Goal: Navigation & Orientation: Find specific page/section

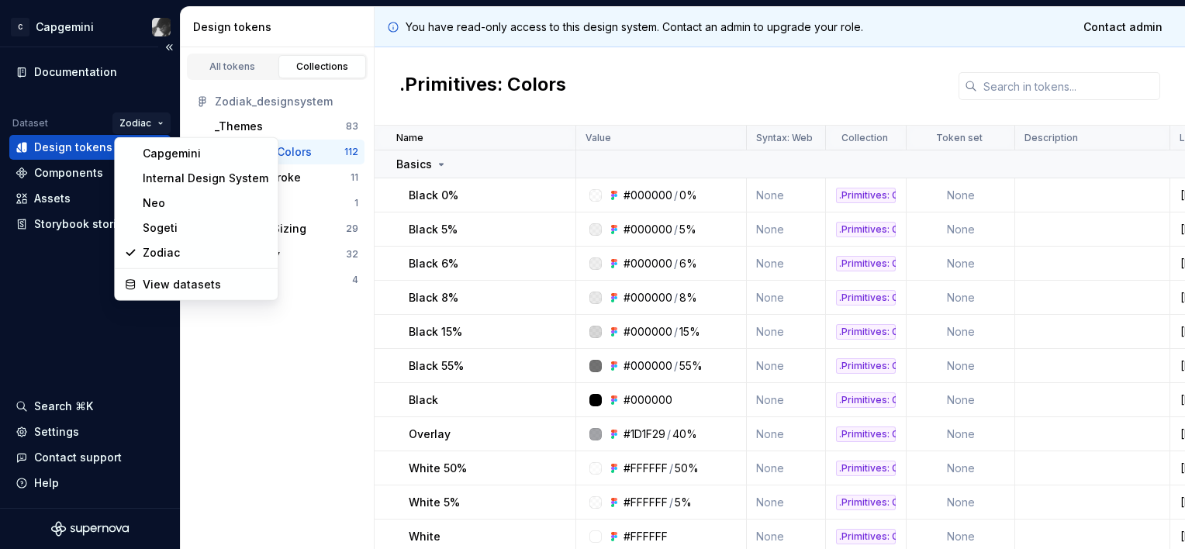
click at [147, 119] on html "C Capgemini Documentation Dataset Zodiac Design tokens Components Assets Storyb…" at bounding box center [592, 274] width 1185 height 549
click at [171, 257] on div "Zodiac" at bounding box center [206, 253] width 126 height 16
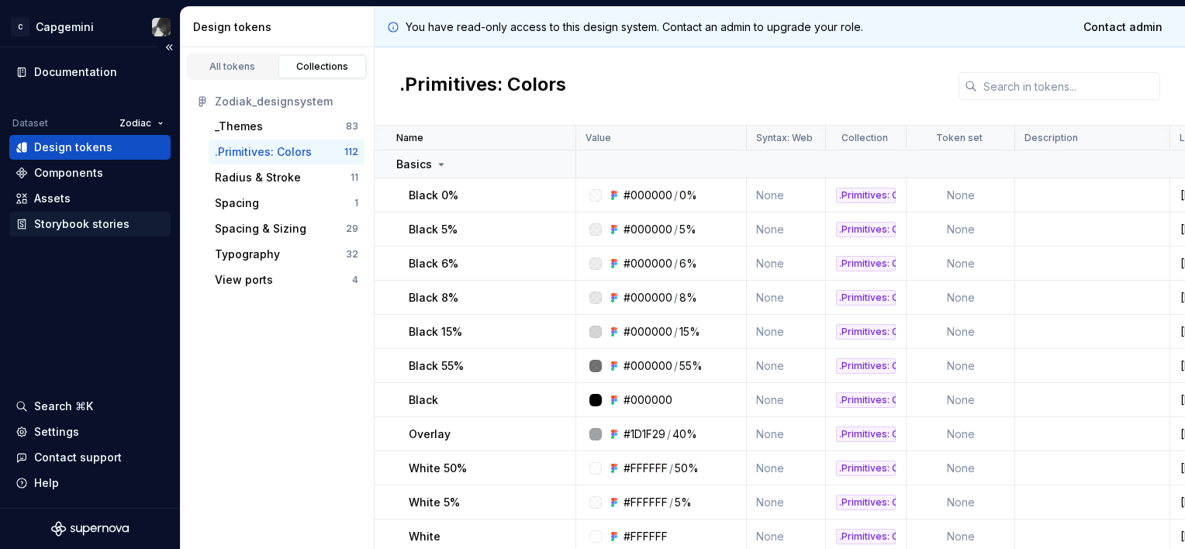
click at [77, 222] on div "Storybook stories" at bounding box center [81, 224] width 95 height 16
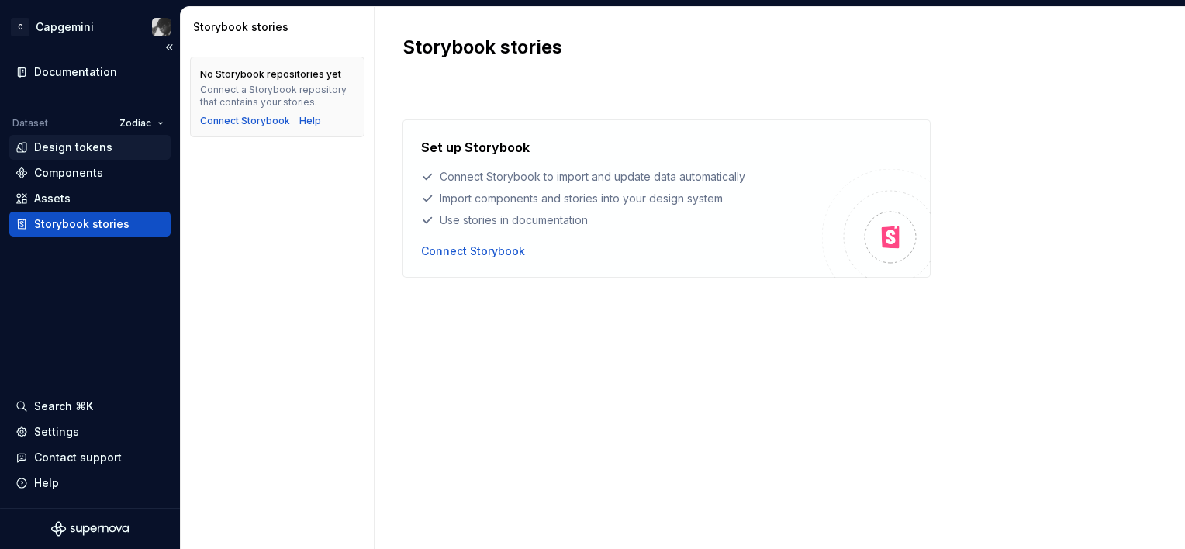
click at [93, 148] on div "Design tokens" at bounding box center [73, 148] width 78 height 16
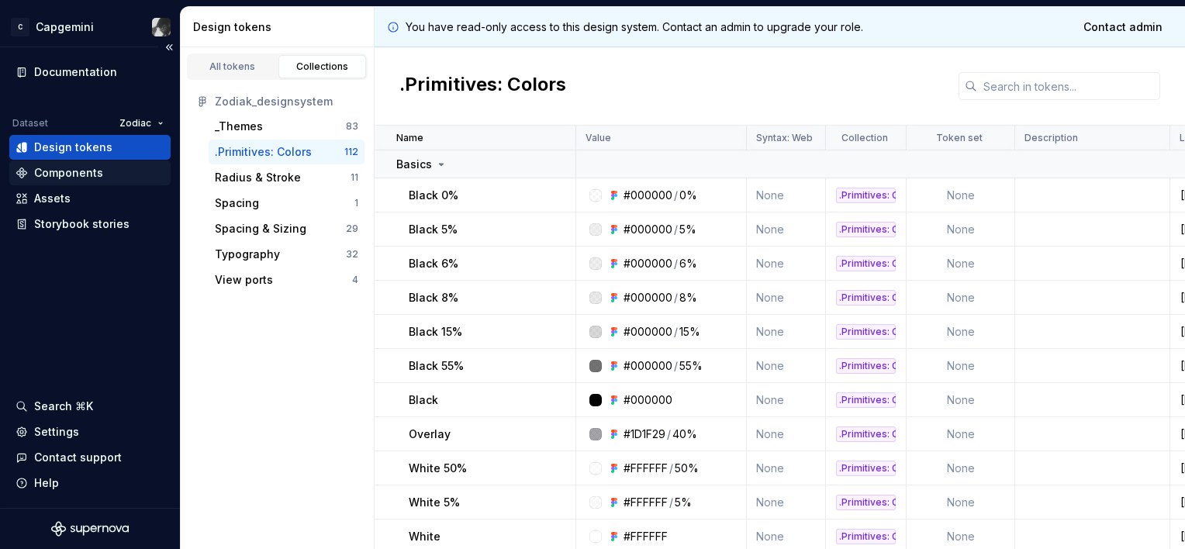
click at [92, 170] on div "Components" at bounding box center [68, 173] width 69 height 16
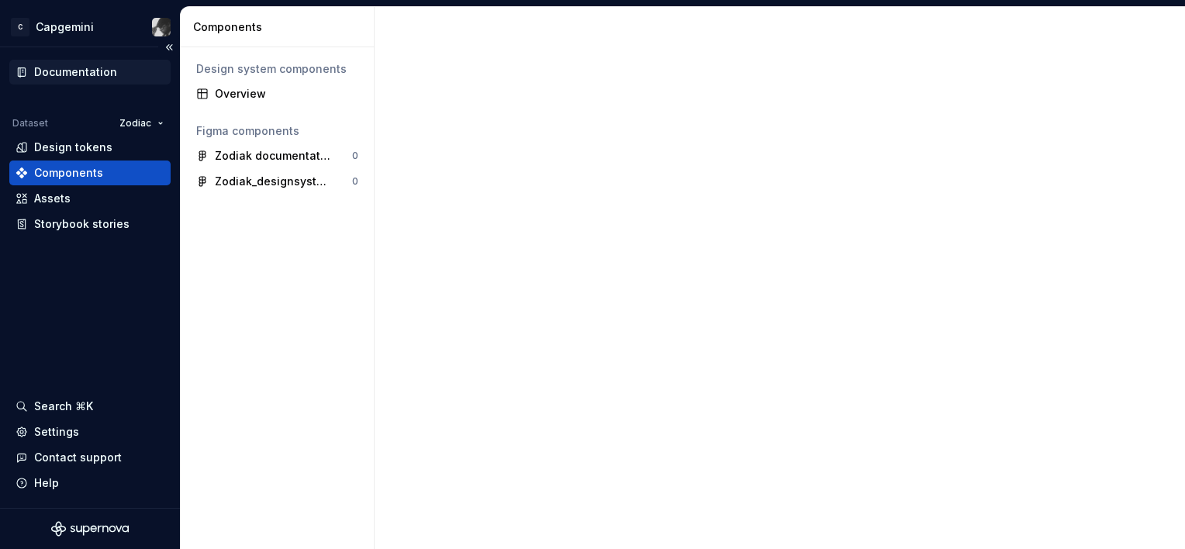
click at [84, 73] on div "Documentation" at bounding box center [75, 72] width 83 height 16
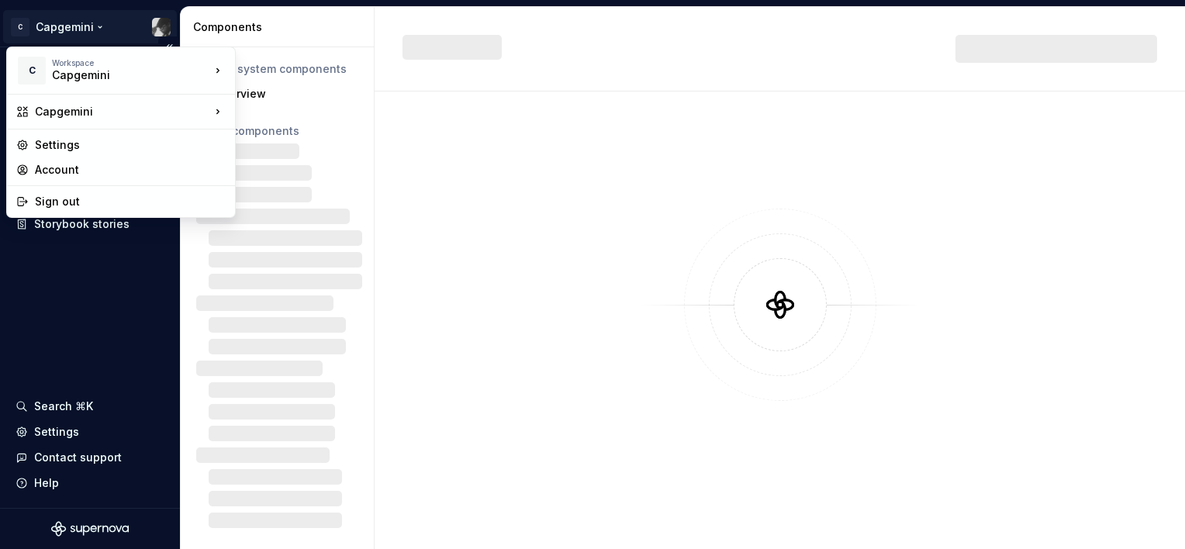
click at [88, 22] on html "C Capgemini Documentation Dataset Zodiac Design tokens Components Assets Storyb…" at bounding box center [592, 274] width 1185 height 549
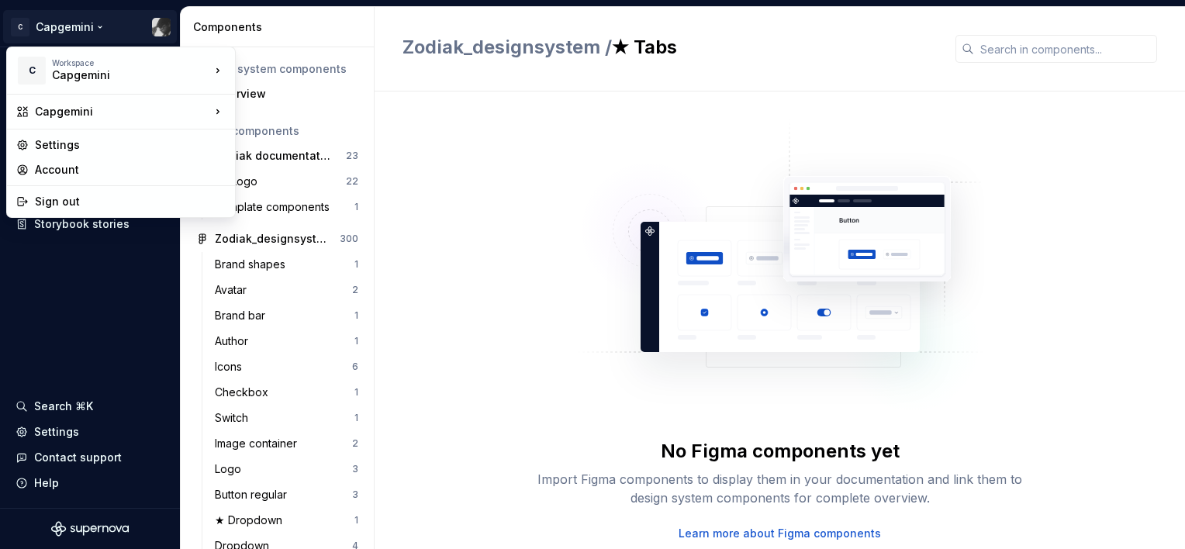
click at [67, 315] on html "C Capgemini Documentation Dataset Zodiac Design tokens Components Assets Storyb…" at bounding box center [592, 274] width 1185 height 549
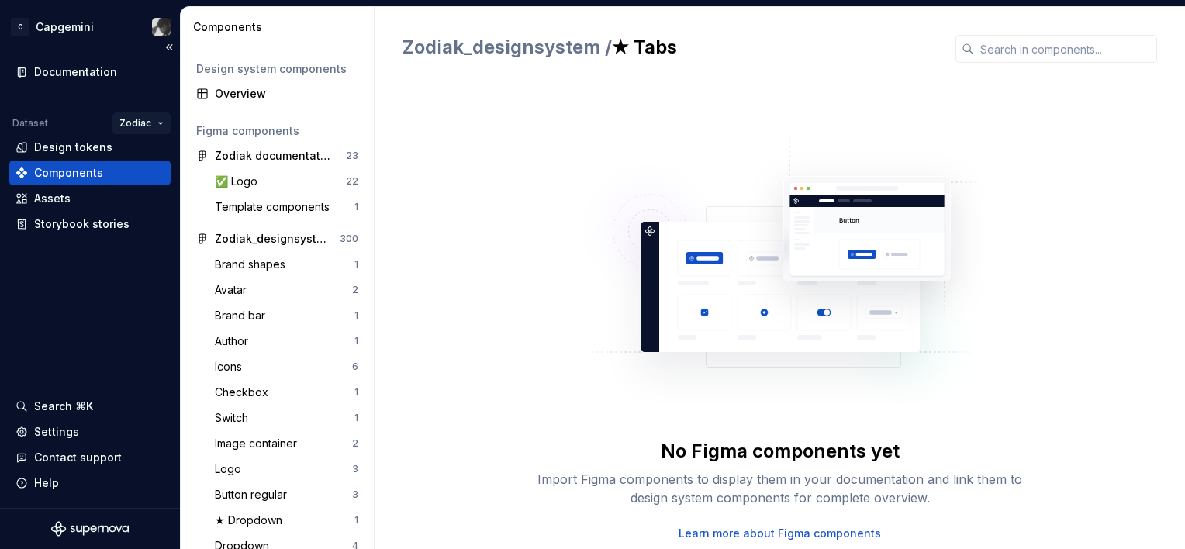
click at [147, 127] on html "C Capgemini Documentation Dataset Zodiac Design tokens Components Assets Storyb…" at bounding box center [592, 274] width 1185 height 549
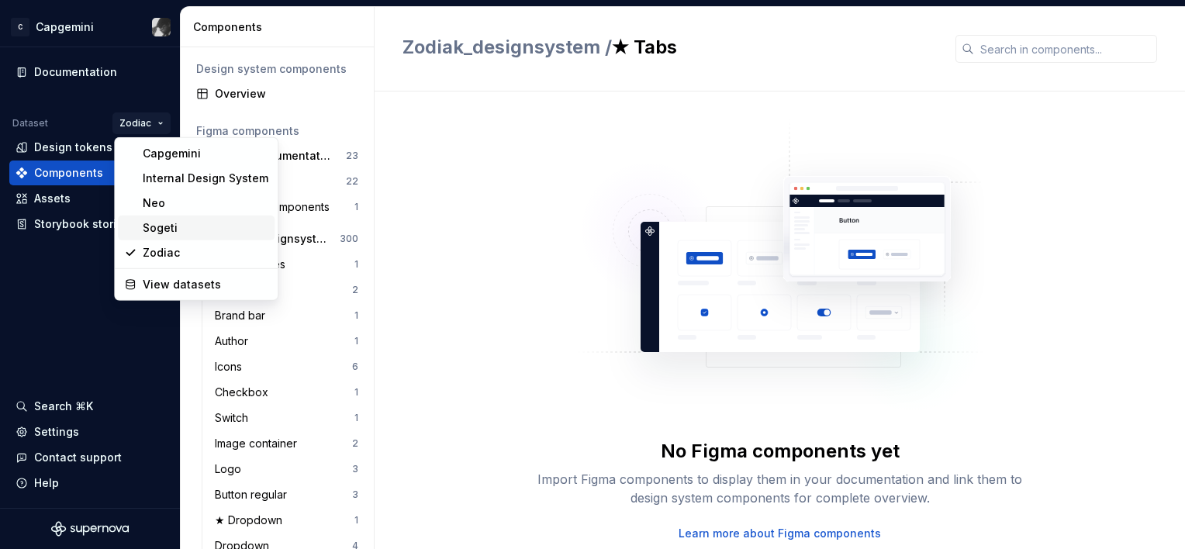
click at [184, 235] on div "Sogeti" at bounding box center [206, 228] width 126 height 16
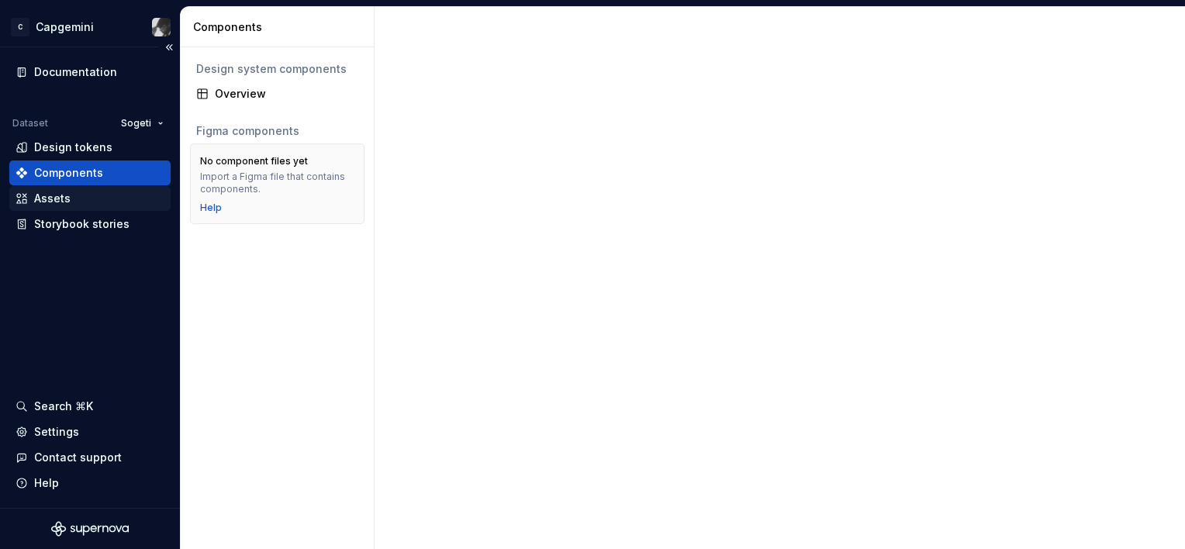
click at [56, 197] on div "Assets" at bounding box center [52, 199] width 36 height 16
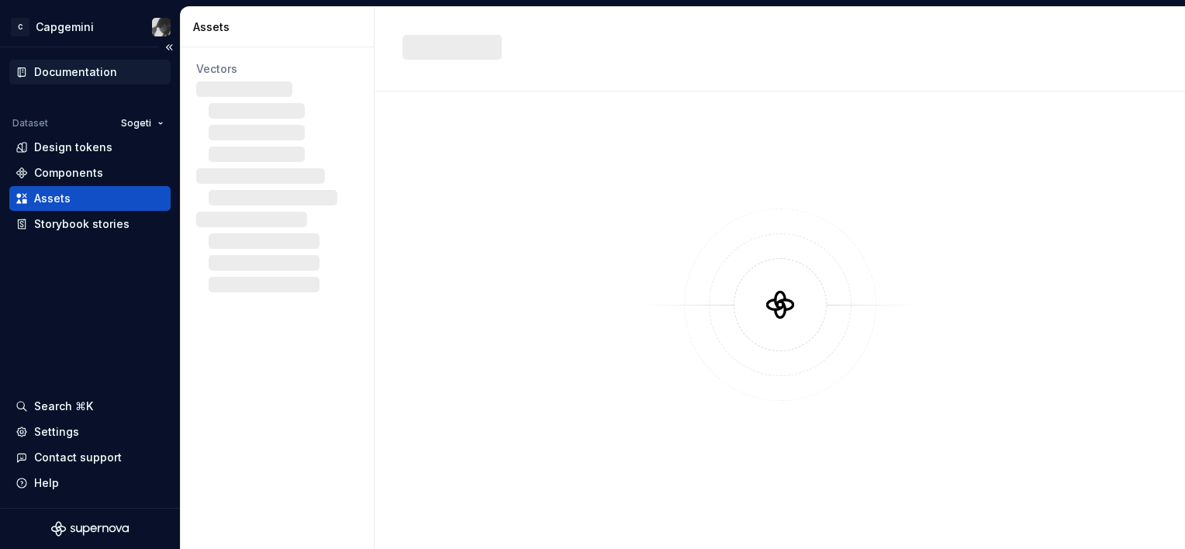
click at [67, 78] on div "Documentation" at bounding box center [75, 72] width 83 height 16
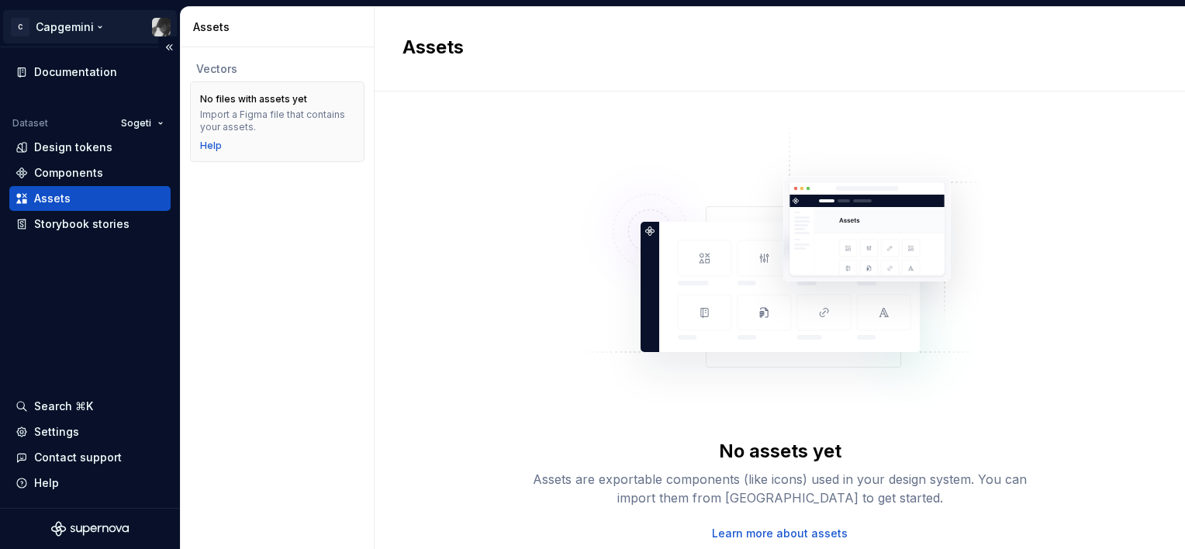
click at [158, 21] on html "C Capgemini Documentation Dataset Sogeti Design tokens Components Assets Storyb…" at bounding box center [592, 274] width 1185 height 549
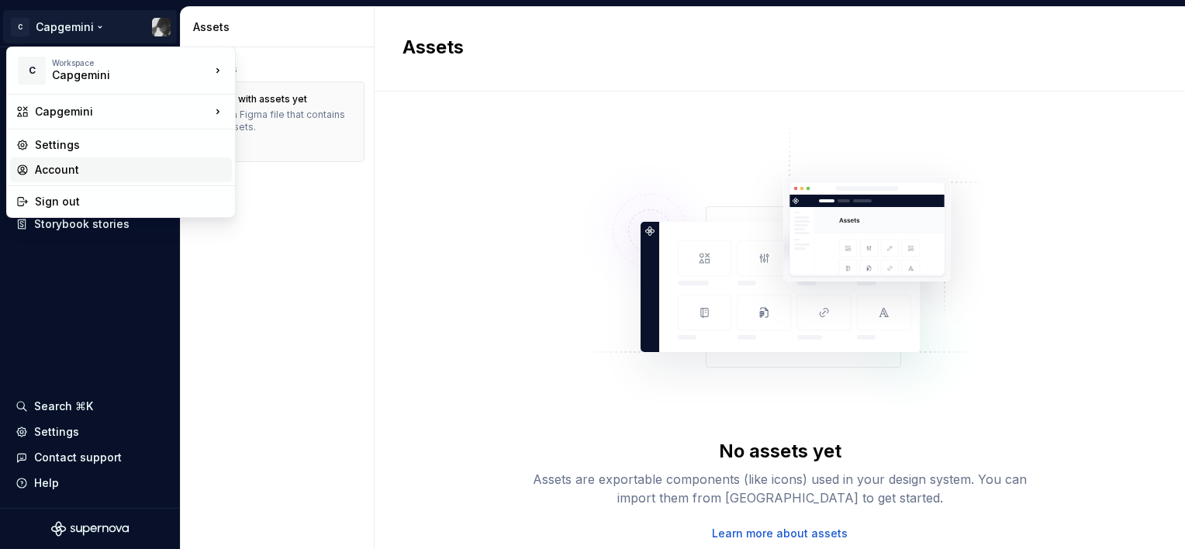
click at [76, 176] on div "Account" at bounding box center [130, 170] width 191 height 16
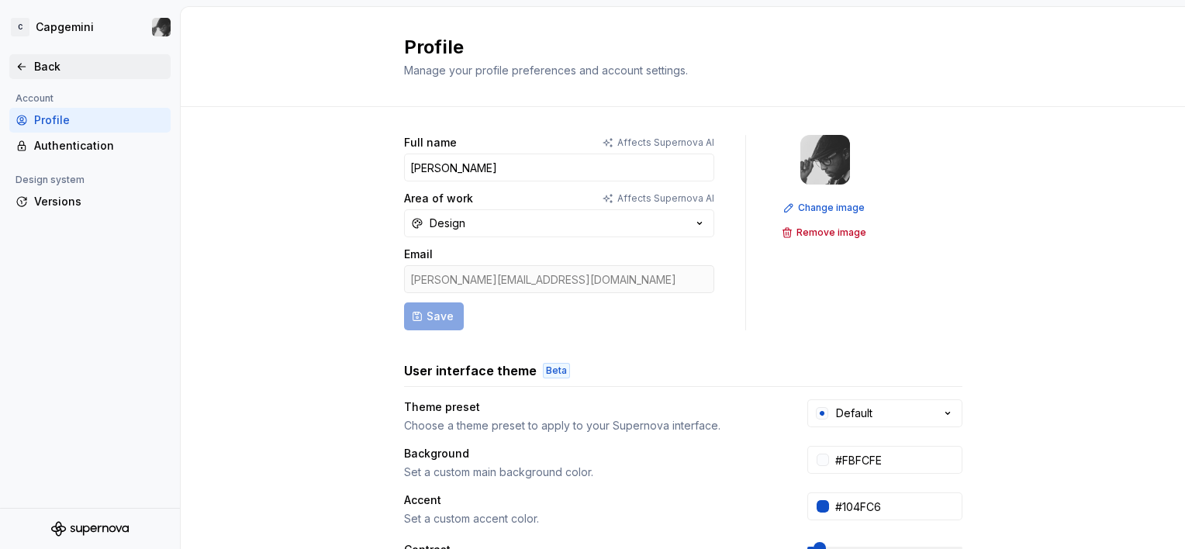
click at [19, 70] on icon at bounding box center [22, 66] width 12 height 12
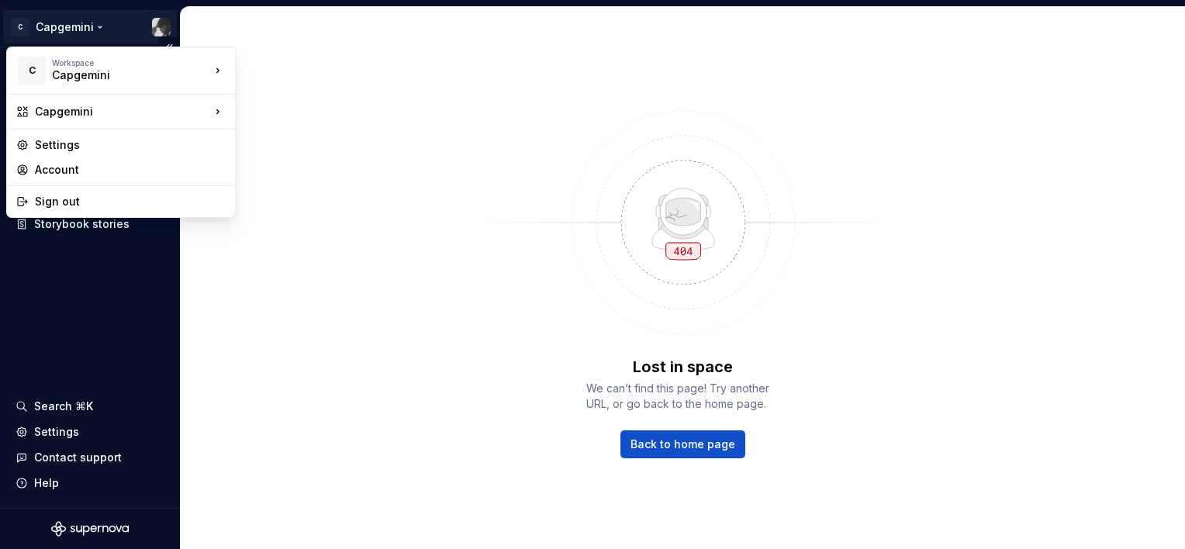
click at [100, 22] on html "C Capgemini Documentation Dataset Sogeti Design tokens Components Assets Storyb…" at bounding box center [592, 274] width 1185 height 549
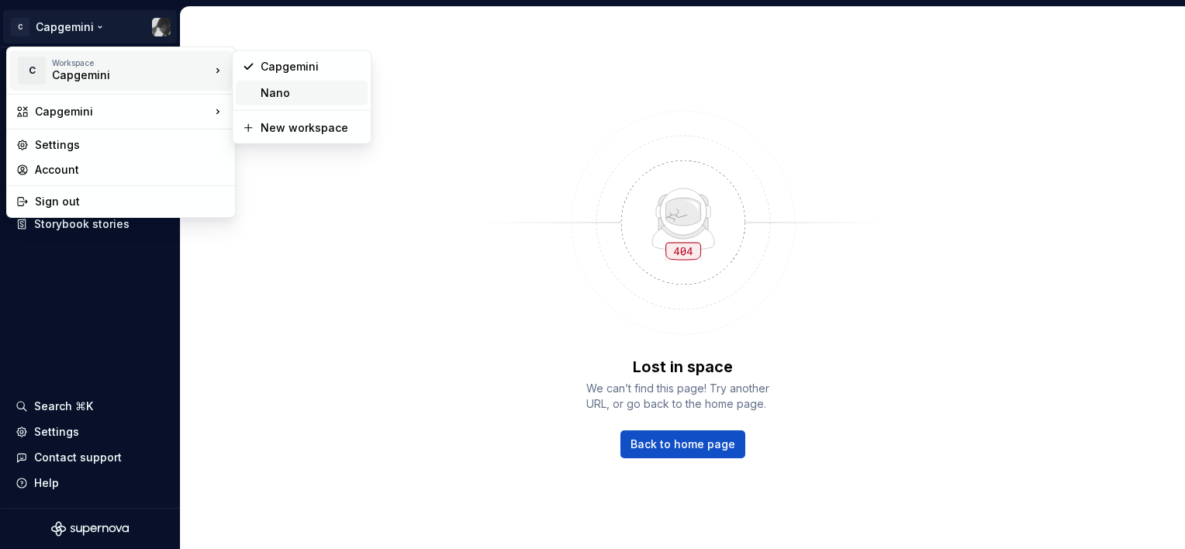
click at [302, 90] on div "Nano" at bounding box center [311, 93] width 101 height 16
